Goal: Share content: Share content

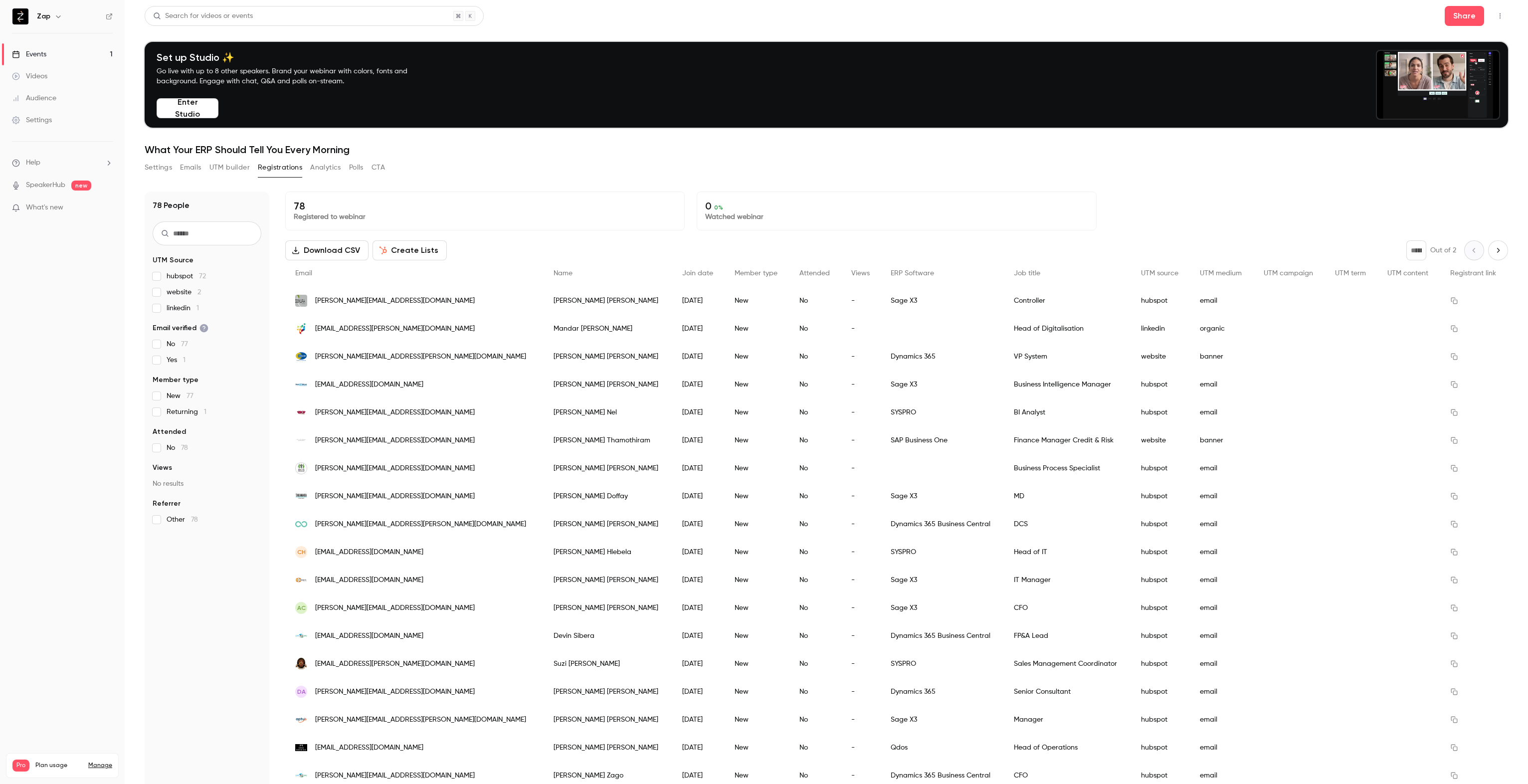
click at [186, 106] on button "Enter Studio" at bounding box center [187, 109] width 62 height 20
click at [161, 170] on button "Settings" at bounding box center [158, 167] width 27 height 16
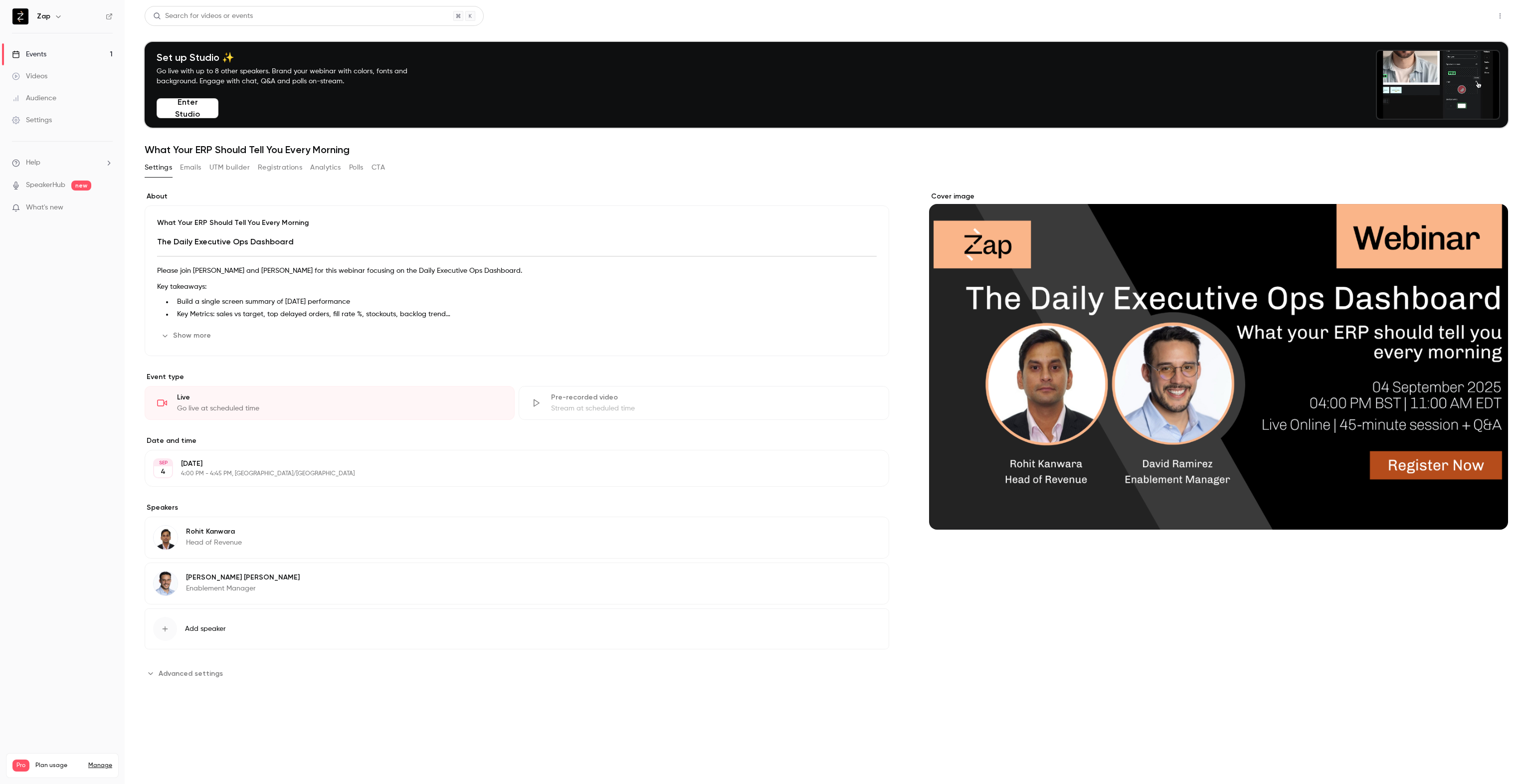
click at [1473, 20] on button "Share" at bounding box center [1465, 16] width 39 height 20
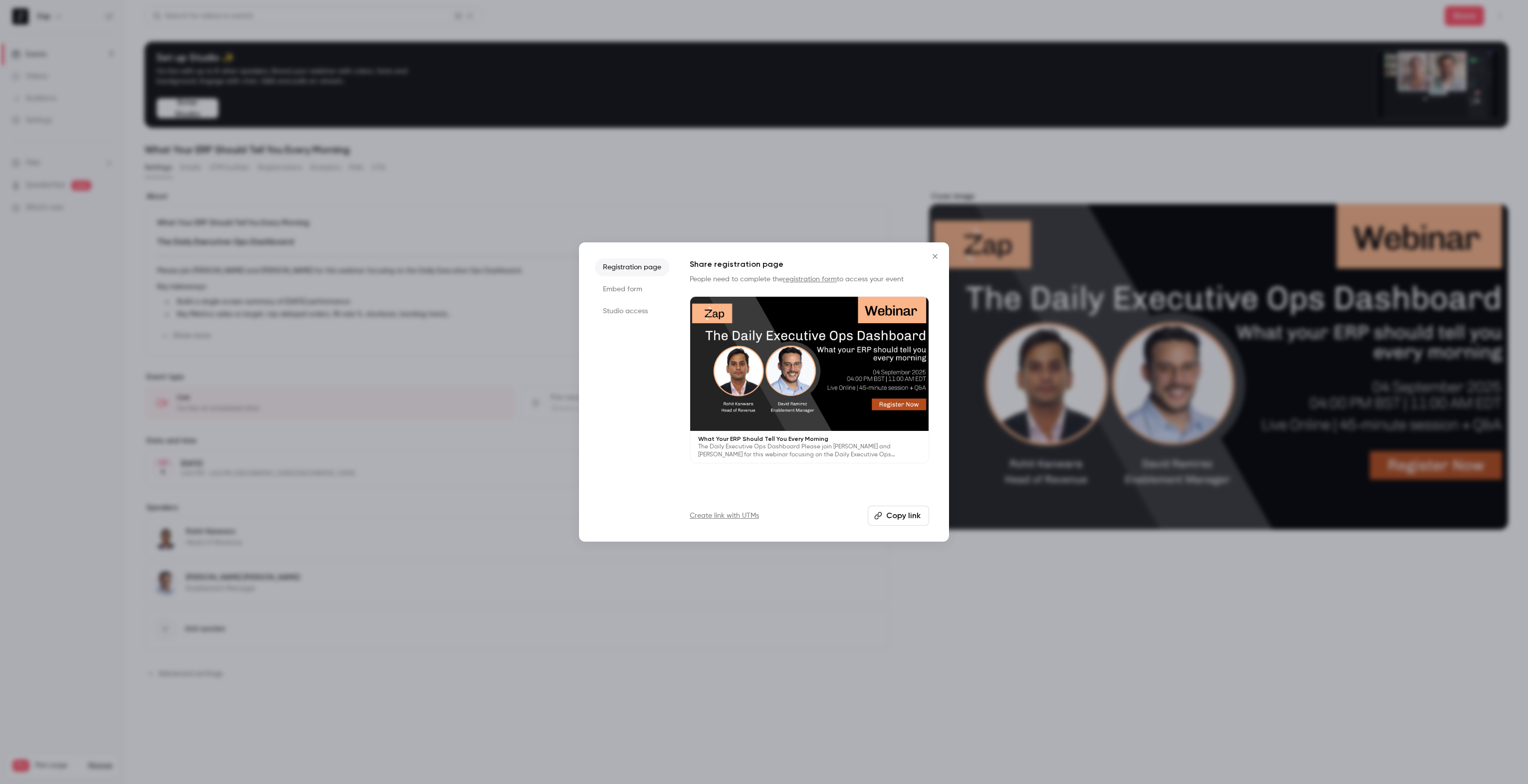
click at [634, 308] on li "Studio access" at bounding box center [632, 311] width 75 height 18
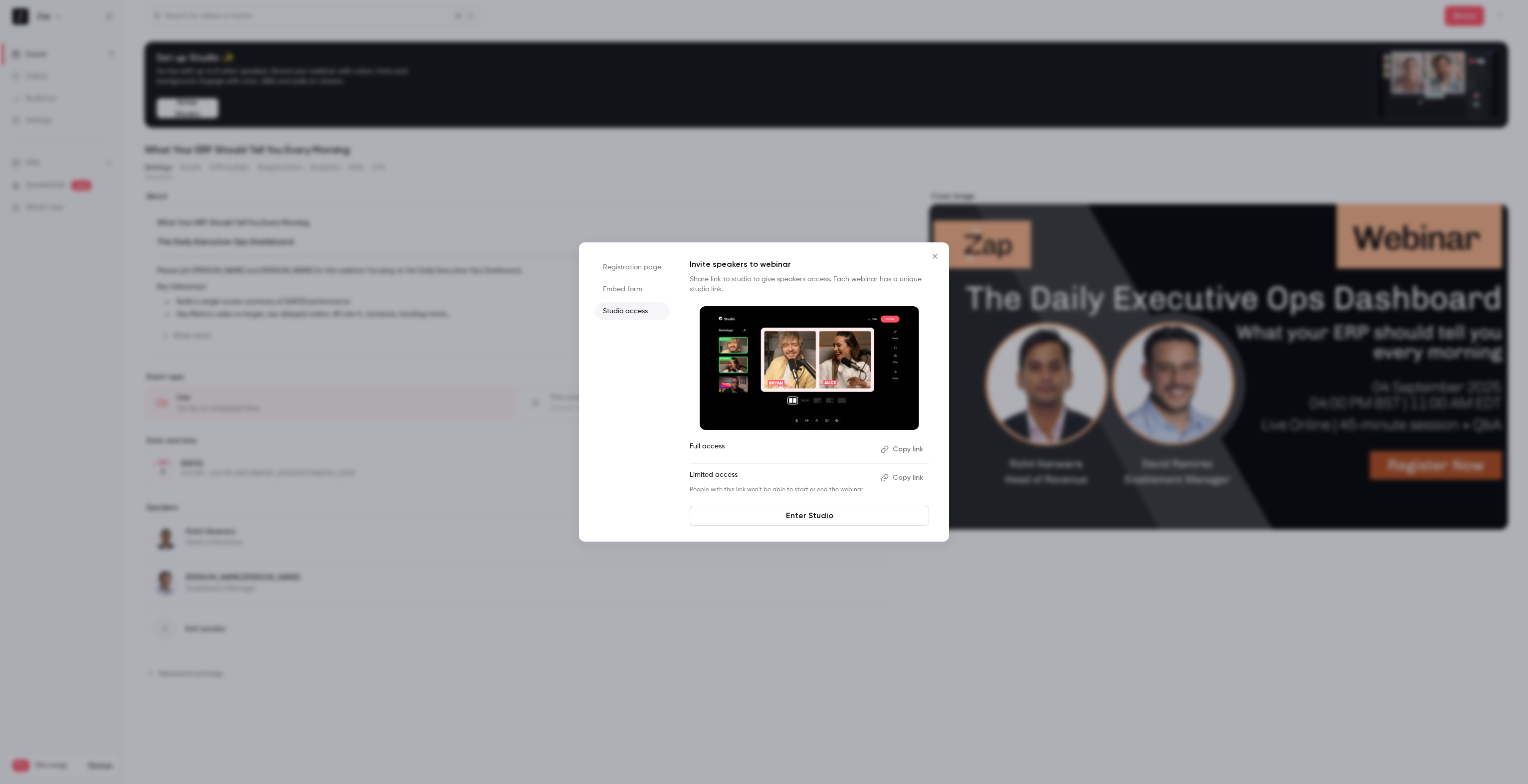
click at [910, 449] on button "Copy link" at bounding box center [903, 449] width 52 height 16
click at [936, 259] on icon "Close" at bounding box center [935, 256] width 12 height 8
